Goal: Information Seeking & Learning: Compare options

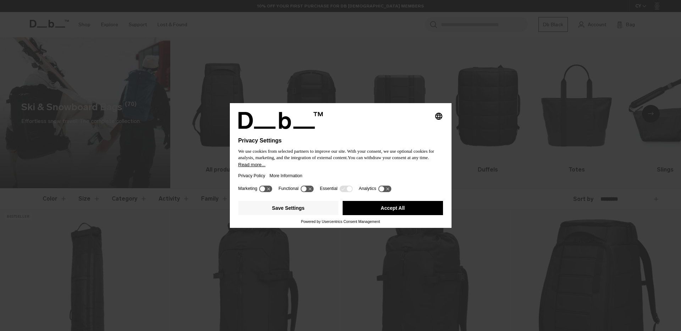
click at [368, 214] on button "Accept All" at bounding box center [393, 208] width 100 height 14
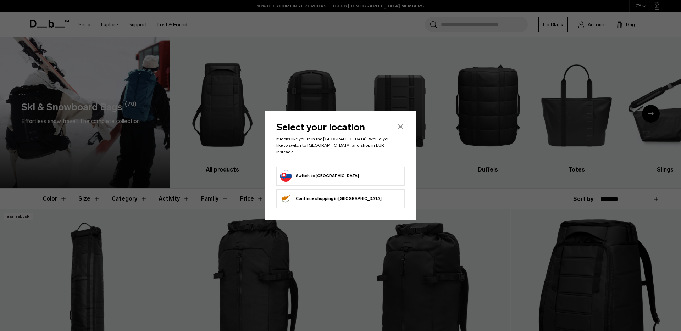
click at [401, 130] on icon "Close" at bounding box center [400, 127] width 9 height 9
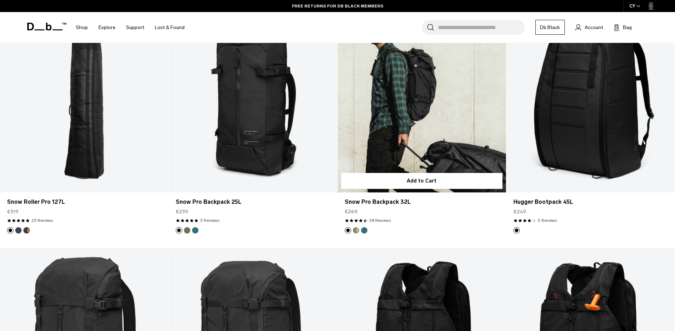
scroll to position [164, 0]
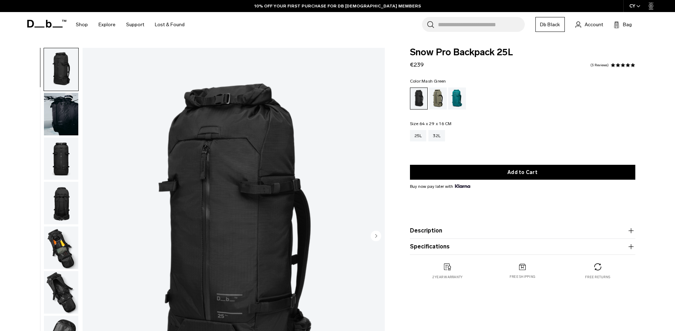
click at [437, 101] on div "Mash Green" at bounding box center [438, 99] width 18 height 22
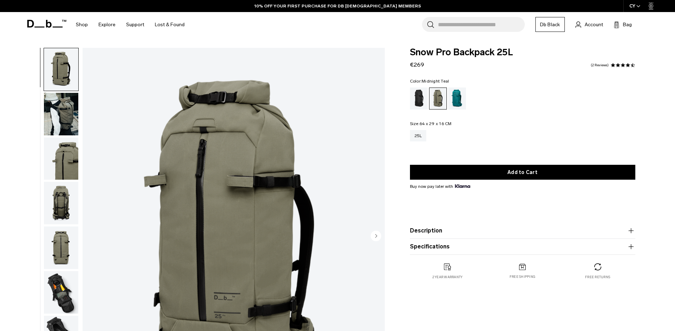
click at [458, 100] on div "Midnight Teal" at bounding box center [458, 99] width 18 height 22
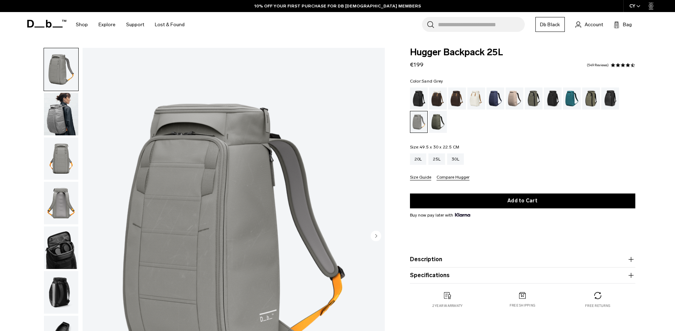
click at [77, 111] on img "button" at bounding box center [61, 114] width 34 height 43
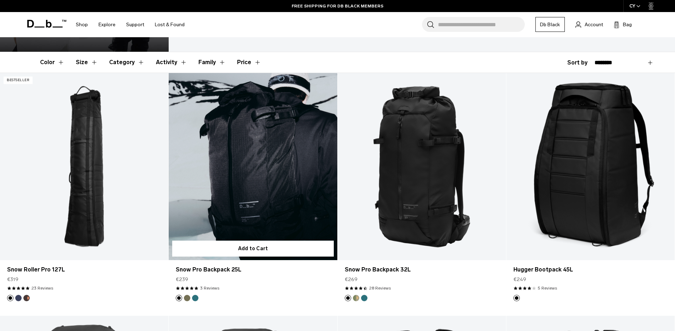
scroll to position [135, 0]
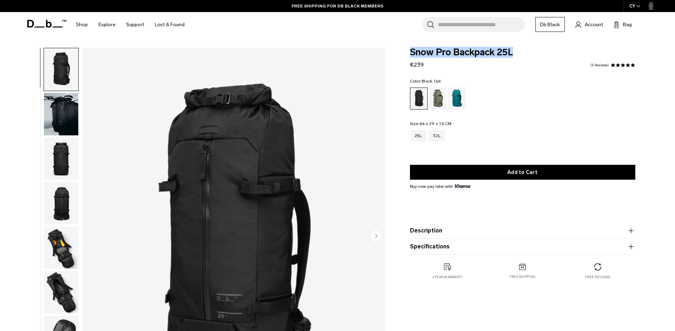
drag, startPoint x: 411, startPoint y: 51, endPoint x: 521, endPoint y: 58, distance: 110.1
click at [521, 58] on div "Snow Pro Backpack 25L €239 5.0 star rating 3 Reviews" at bounding box center [523, 58] width 226 height 21
copy span "Snow Pro Backpack 25L"
